Goal: Task Accomplishment & Management: Manage account settings

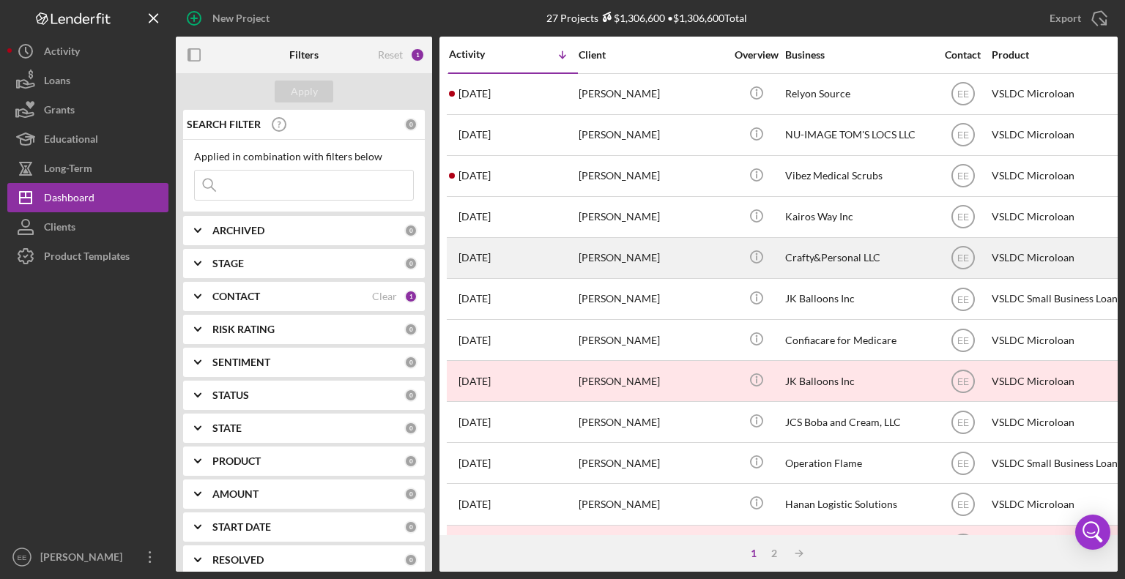
click at [606, 260] on div "[PERSON_NAME]" at bounding box center [652, 258] width 146 height 39
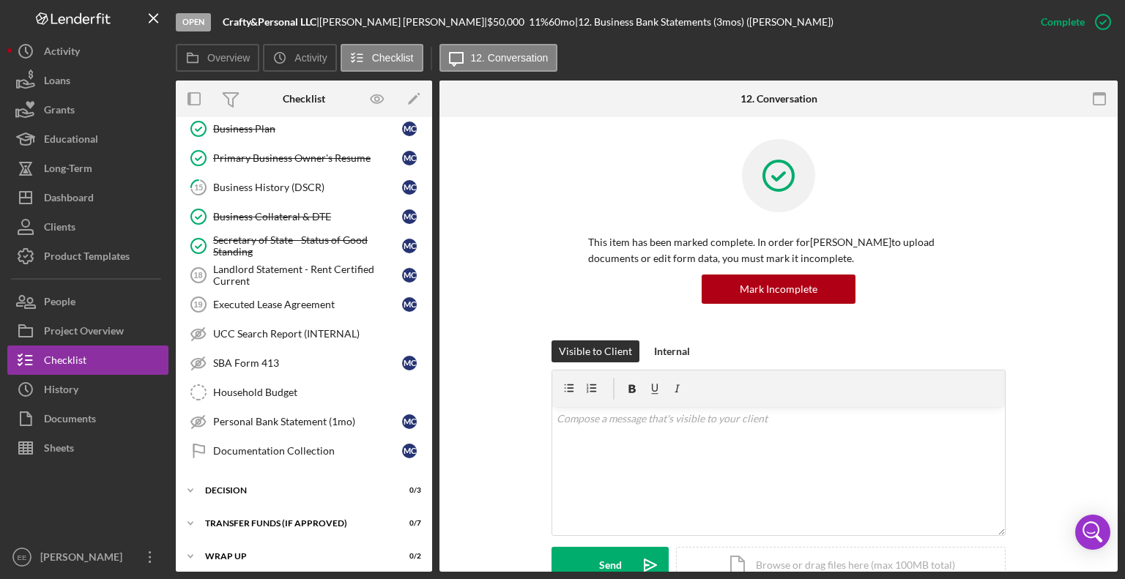
scroll to position [193, 0]
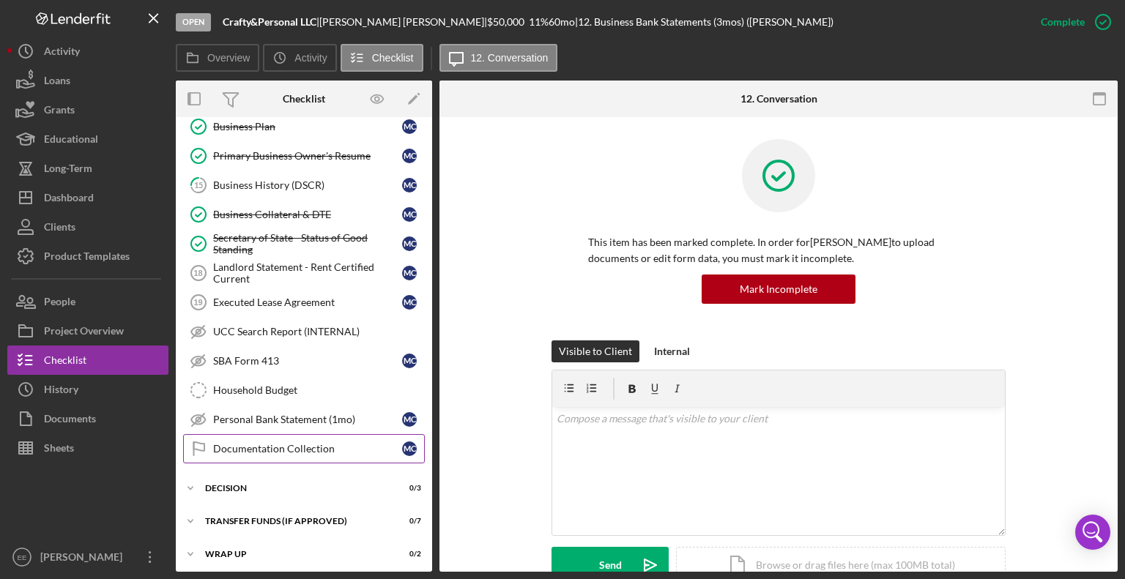
click at [283, 443] on div "Documentation Collection" at bounding box center [307, 449] width 189 height 12
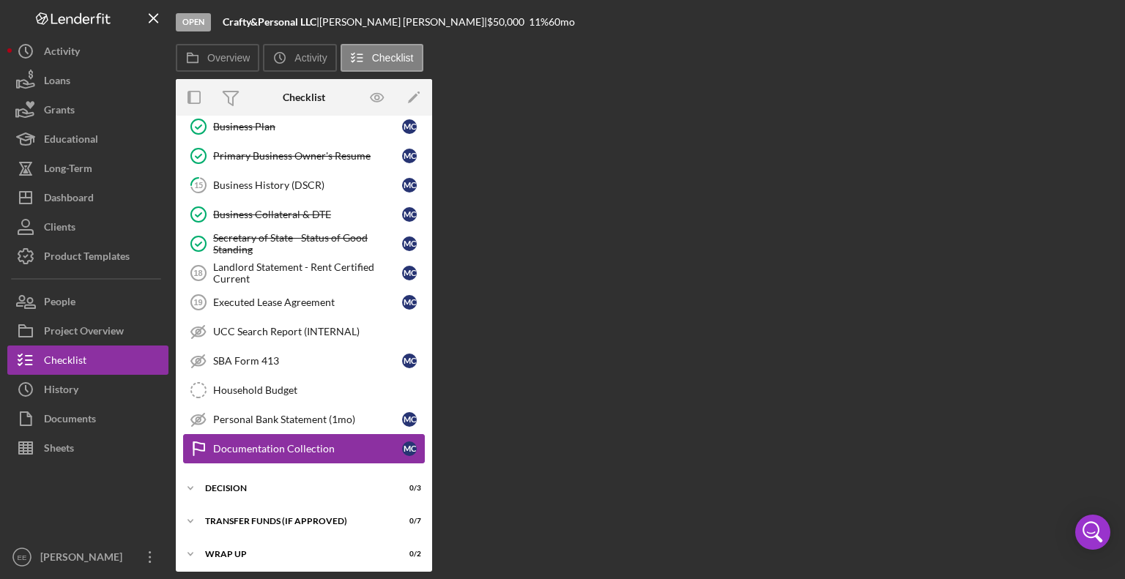
scroll to position [193, 0]
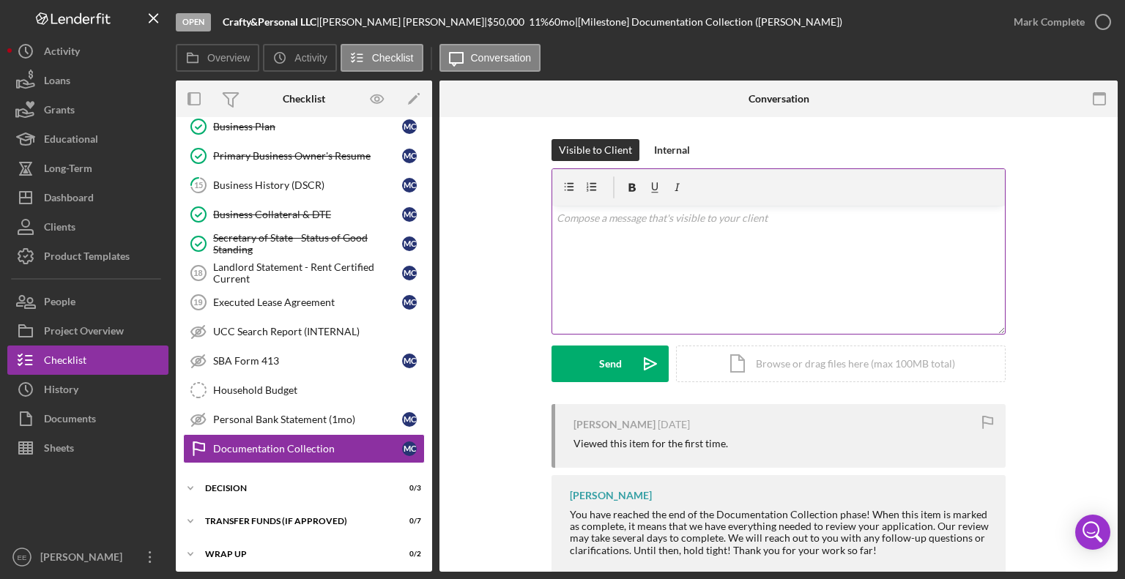
click at [560, 222] on p at bounding box center [779, 218] width 445 height 16
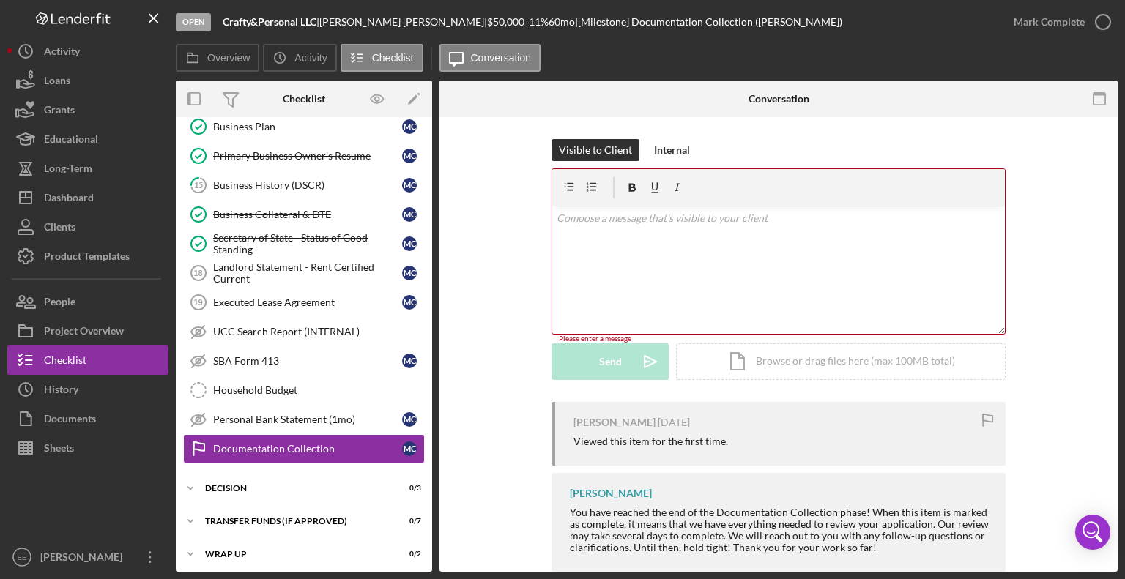
drag, startPoint x: 1054, startPoint y: 247, endPoint x: 492, endPoint y: 236, distance: 561.9
click at [492, 236] on div "Visible to Client Internal v Color teal Color pink Remove color Add row above A…" at bounding box center [778, 270] width 634 height 263
click at [595, 231] on div "v Color teal Color pink Remove color Add row above Add row below Add column bef…" at bounding box center [778, 270] width 453 height 128
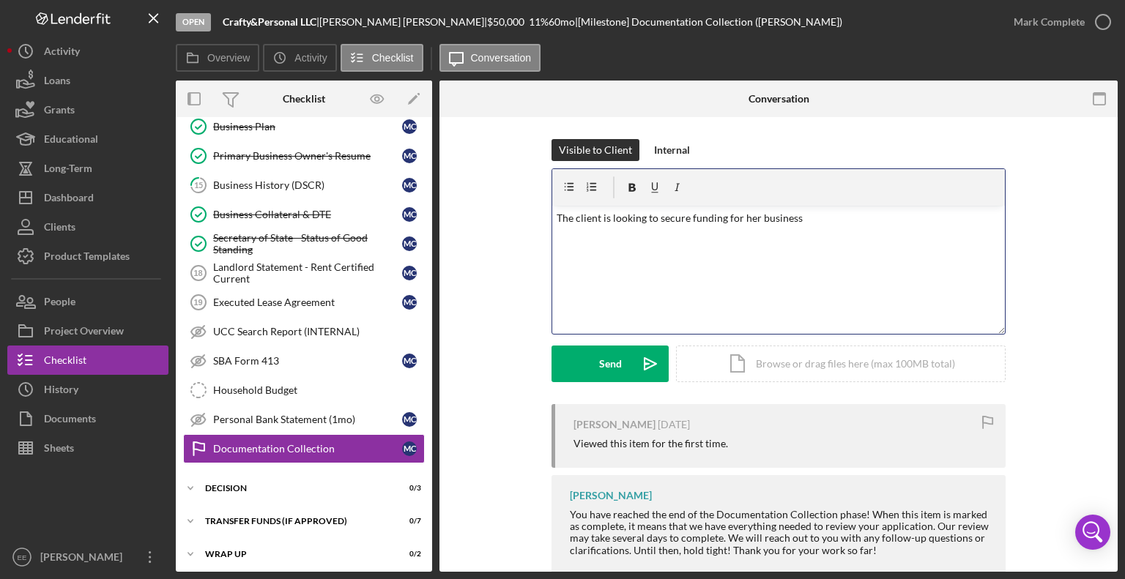
click at [805, 218] on p "The client is looking to secure funding for her business" at bounding box center [779, 218] width 445 height 16
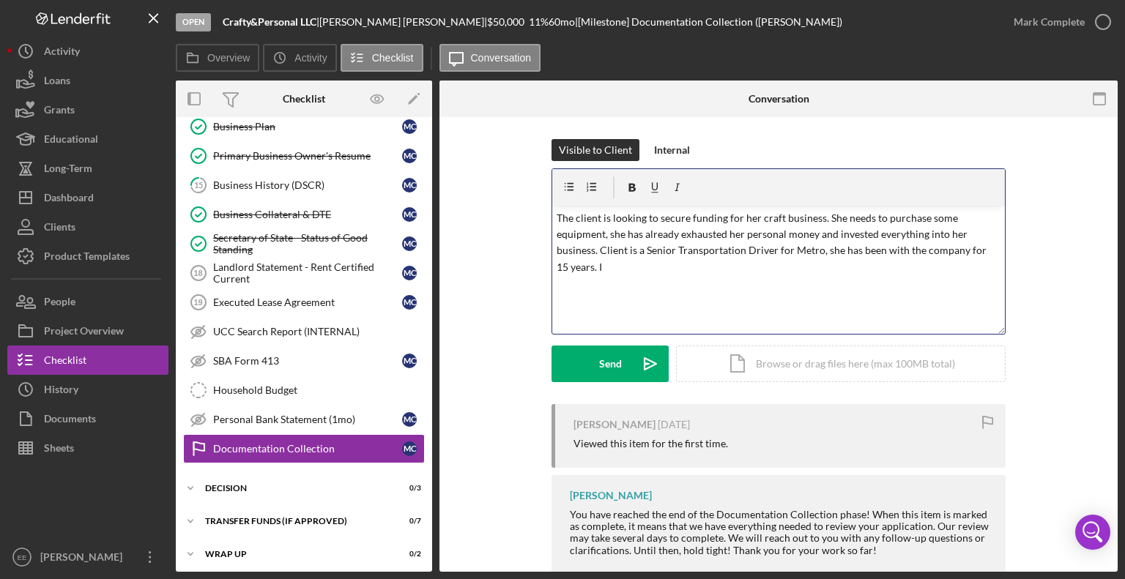
click at [779, 223] on p "The client is looking to secure funding for her craft business. She needs to pu…" at bounding box center [779, 243] width 445 height 66
click at [748, 267] on p "The client is looking to secure funding for her crafting business. She needs to…" at bounding box center [779, 243] width 445 height 66
click at [940, 269] on p "The client is looking to secure funding for her crafting business. She needs to…" at bounding box center [779, 243] width 445 height 66
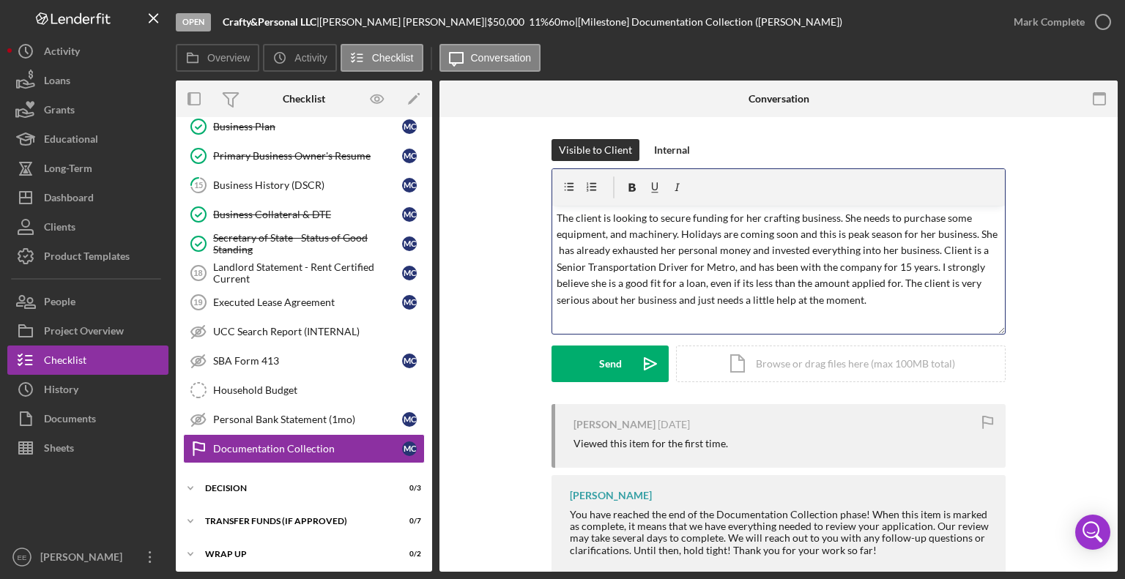
click at [864, 301] on p "The client is looking to secure funding for her crafting business. She needs to…" at bounding box center [779, 259] width 445 height 98
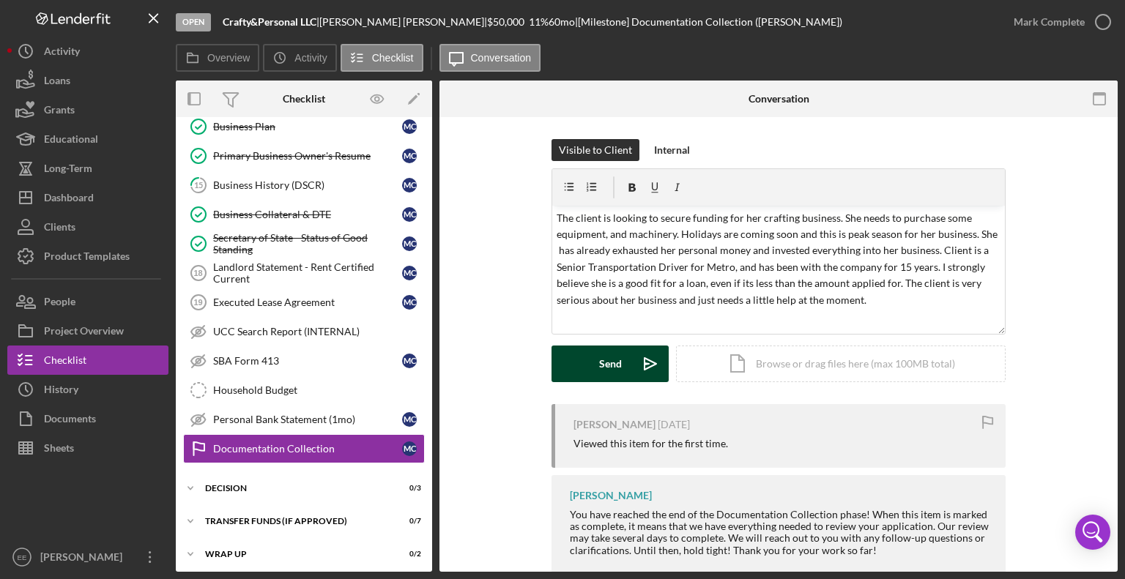
click at [610, 363] on div "Send" at bounding box center [610, 364] width 23 height 37
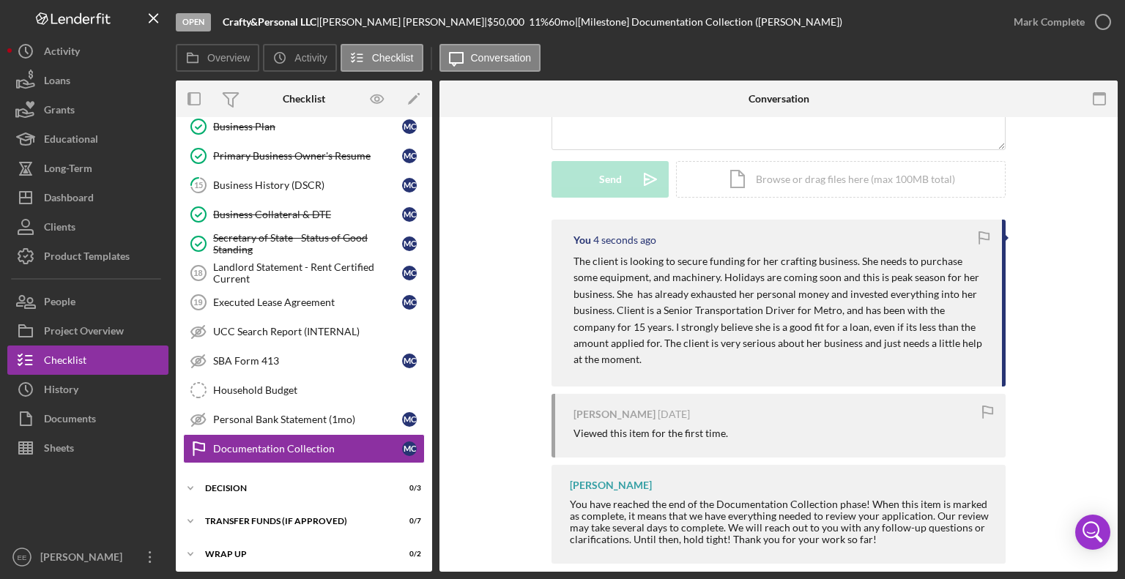
scroll to position [189, 0]
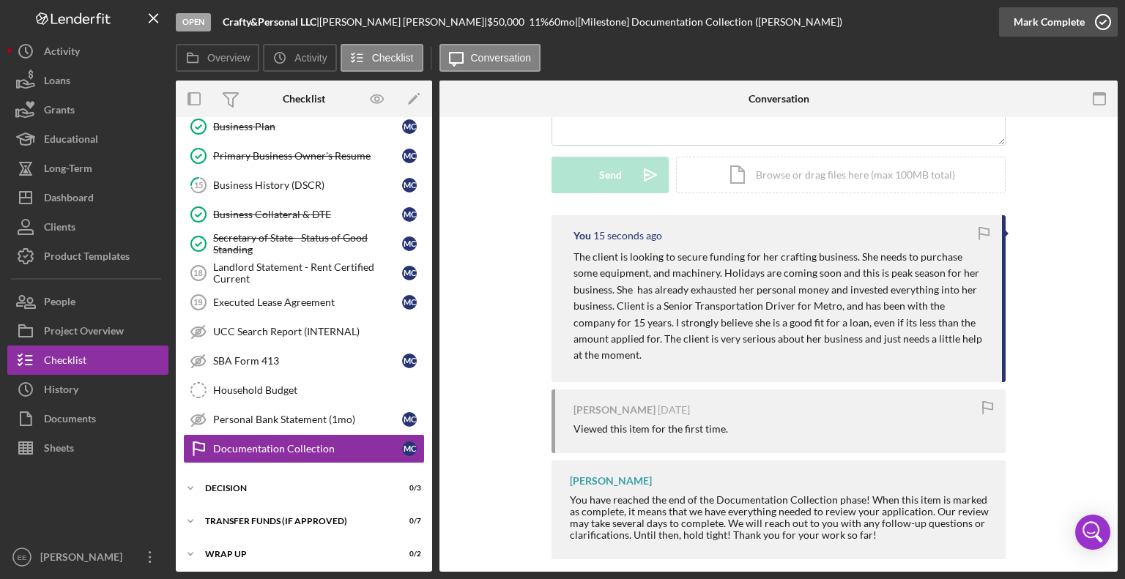
click at [1104, 18] on icon "button" at bounding box center [1103, 22] width 37 height 37
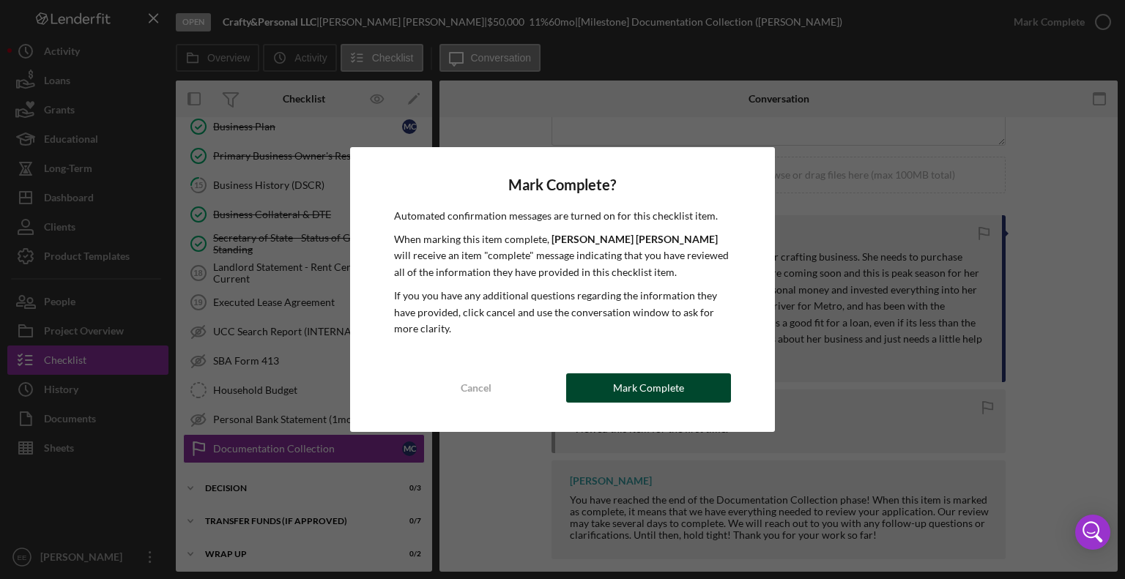
click at [642, 385] on div "Mark Complete" at bounding box center [648, 388] width 71 height 29
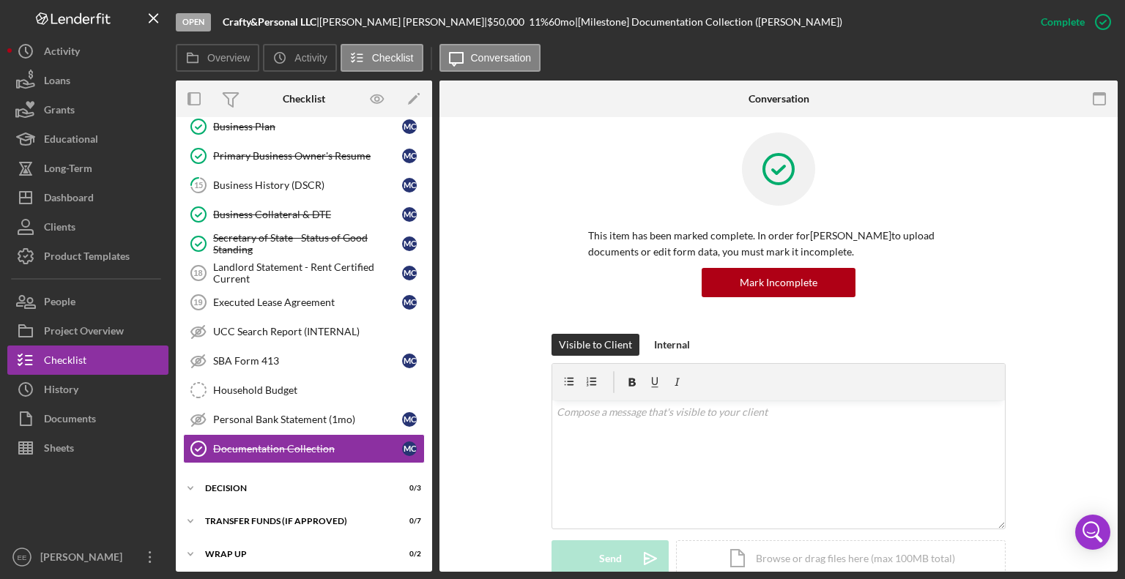
scroll to position [0, 0]
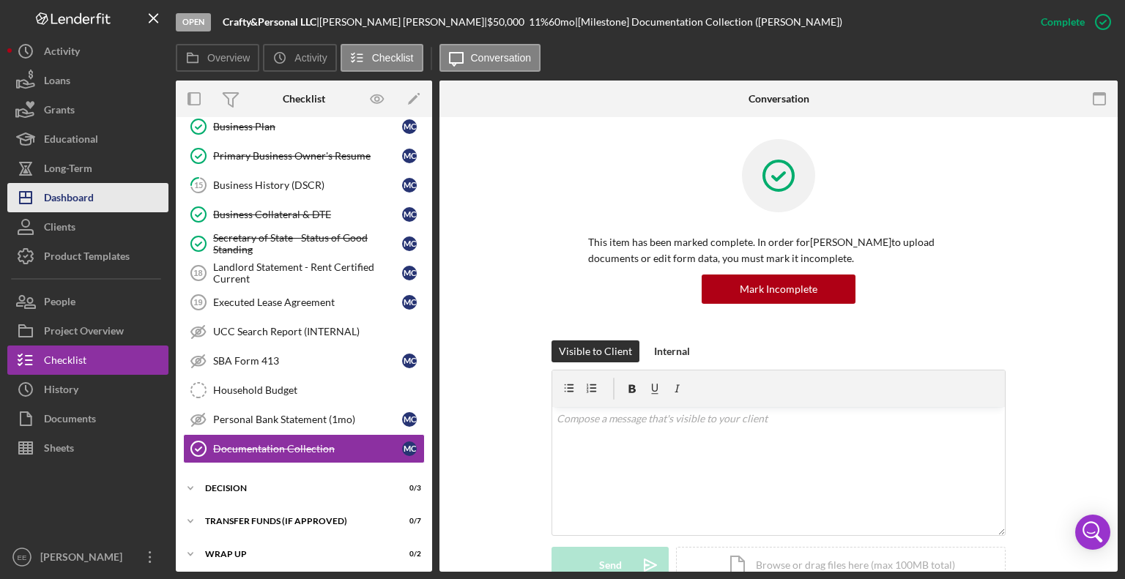
click at [75, 196] on div "Dashboard" at bounding box center [69, 199] width 50 height 33
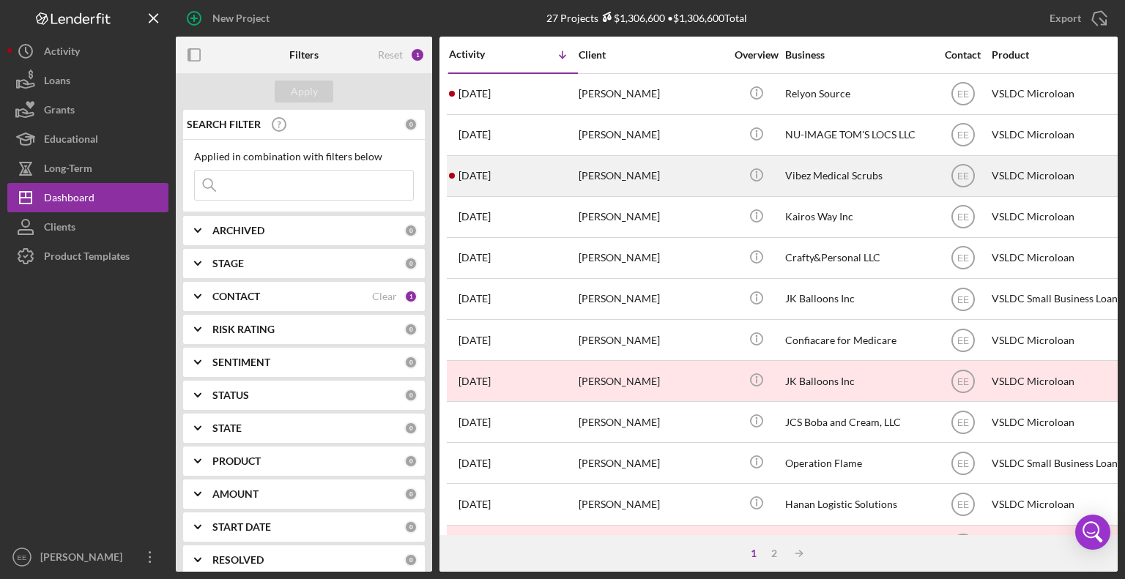
click at [617, 174] on div "[PERSON_NAME]" at bounding box center [652, 176] width 146 height 39
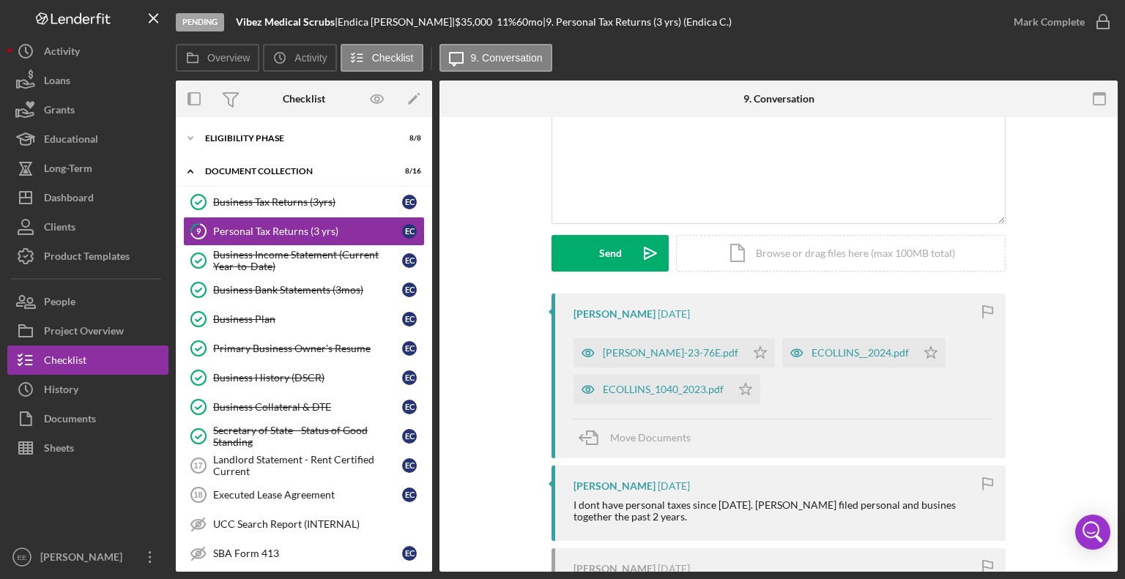
scroll to position [146, 0]
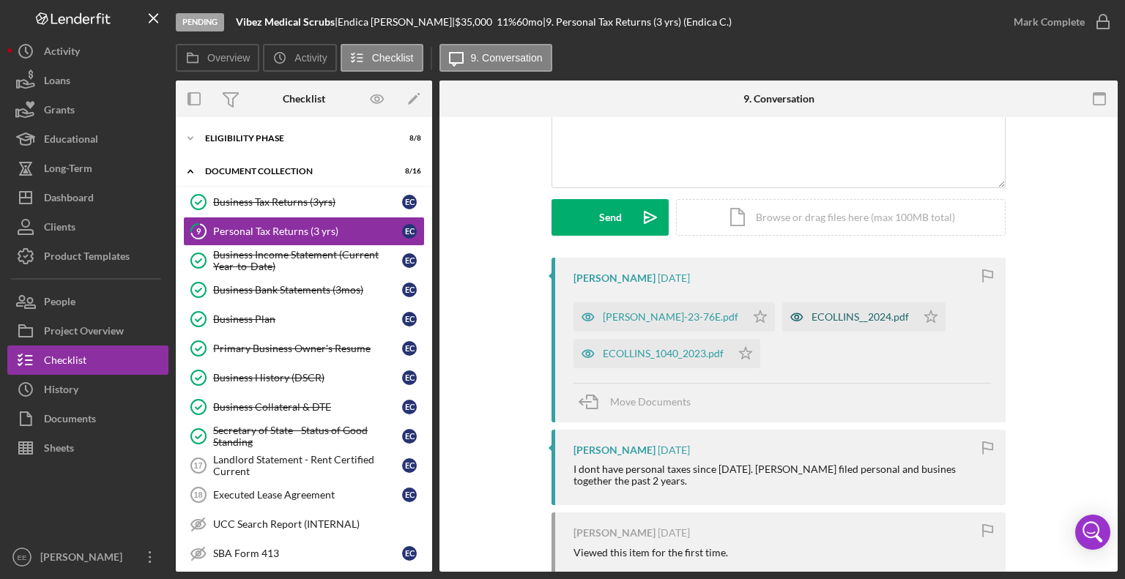
click at [849, 319] on div "ECOLLINS__2024.pdf" at bounding box center [860, 317] width 97 height 12
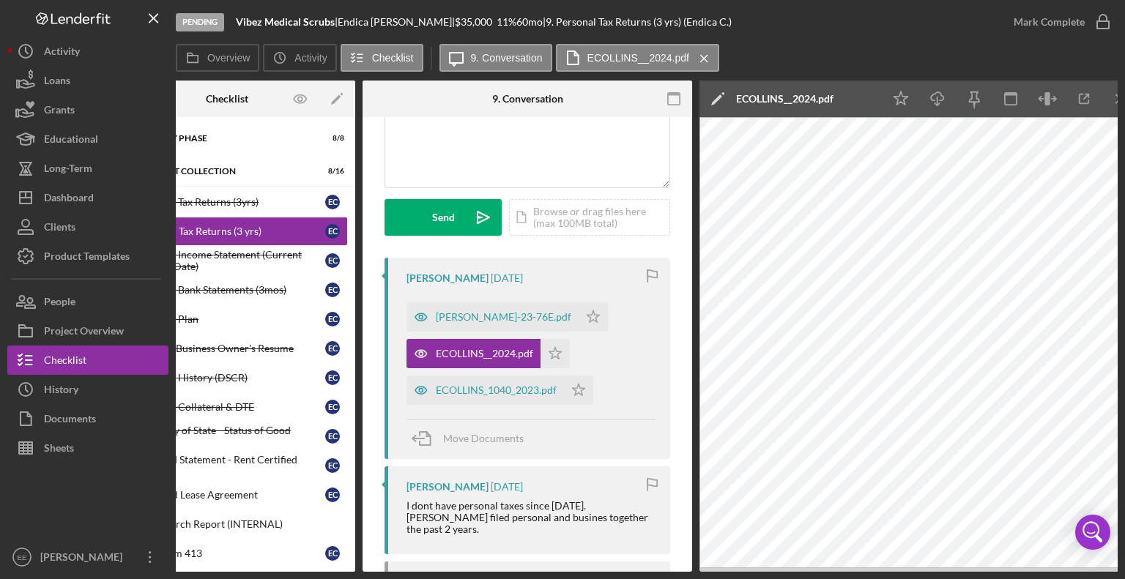
scroll to position [0, 86]
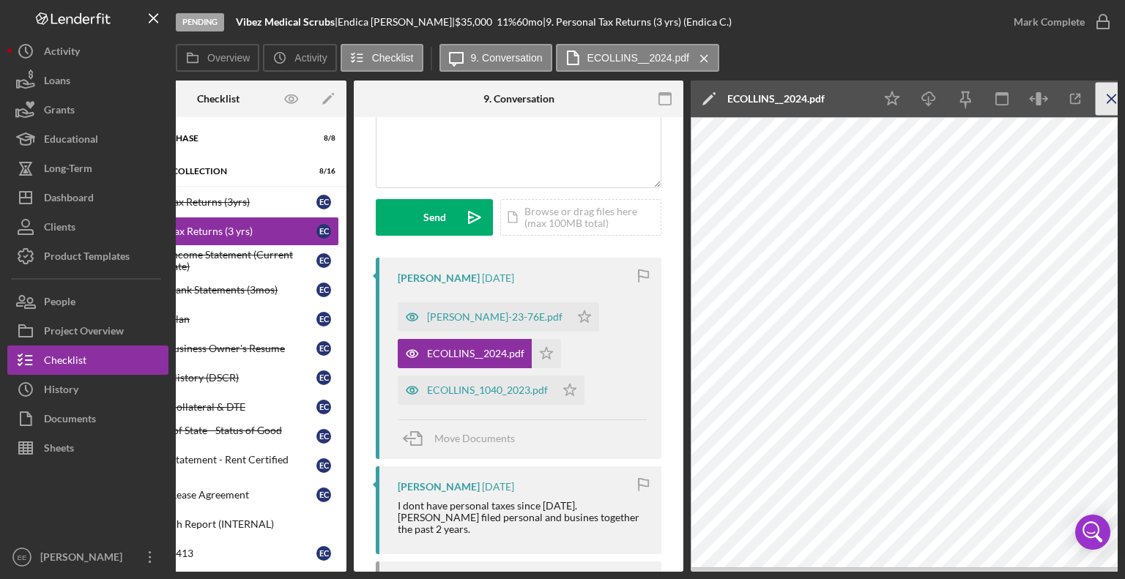
click at [1113, 96] on icon "Icon/Menu Close" at bounding box center [1112, 99] width 33 height 33
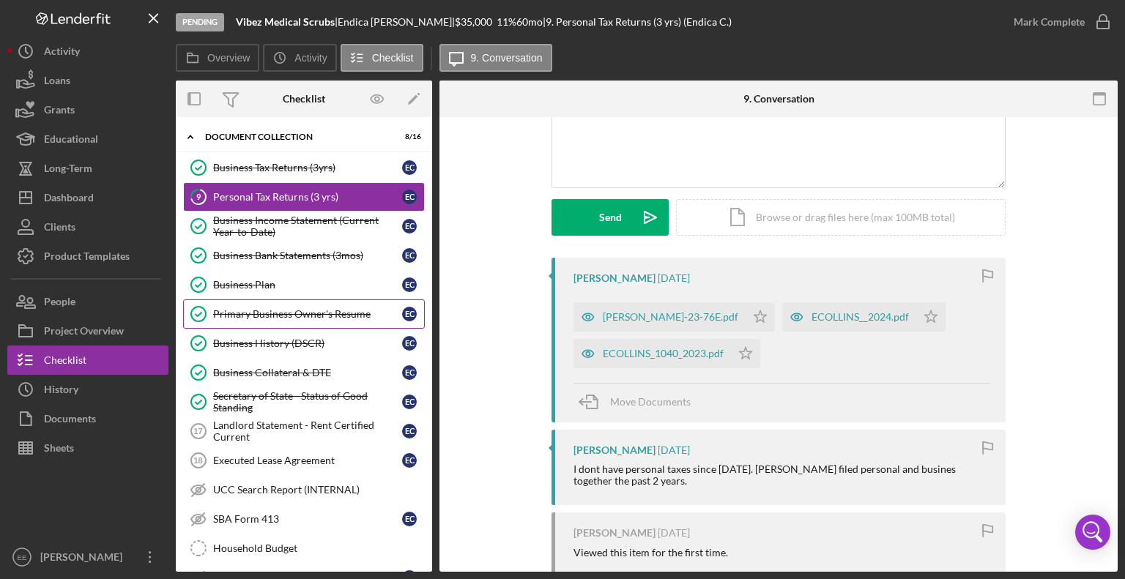
scroll to position [0, 0]
